Goal: Task Accomplishment & Management: Manage account settings

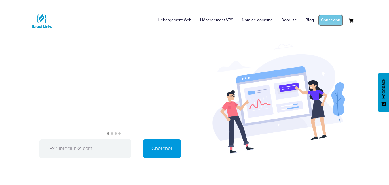
click at [333, 21] on link "Connexion" at bounding box center [330, 20] width 25 height 12
click at [326, 19] on link "Mon compte" at bounding box center [329, 20] width 28 height 12
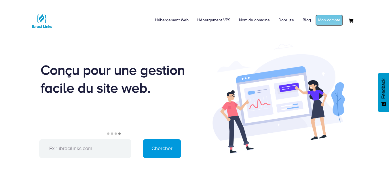
click at [333, 20] on link "Mon compte" at bounding box center [329, 20] width 28 height 12
